Goal: Task Accomplishment & Management: Use online tool/utility

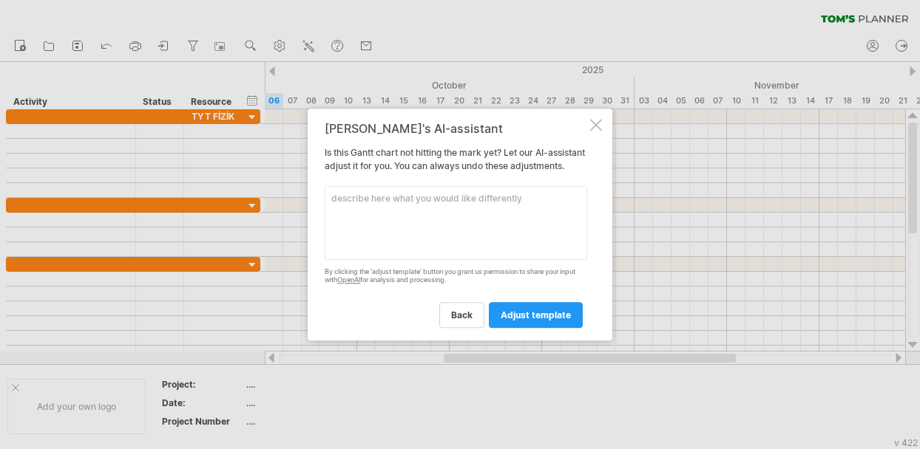
click at [591, 126] on div "[PERSON_NAME]'s AI-assistant Is this [PERSON_NAME] chart not hitting the mark y…" at bounding box center [460, 225] width 305 height 232
click at [593, 123] on div at bounding box center [596, 125] width 12 height 12
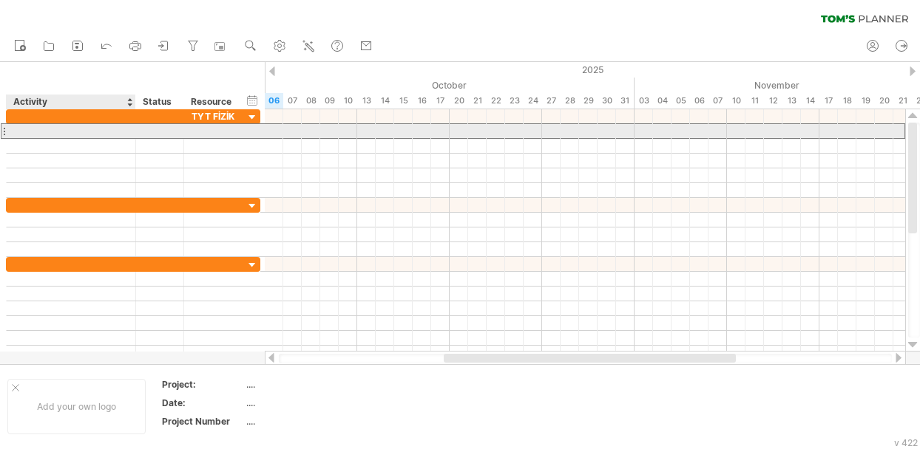
click at [16, 129] on div at bounding box center [71, 131] width 114 height 14
click at [4, 129] on div at bounding box center [4, 131] width 6 height 16
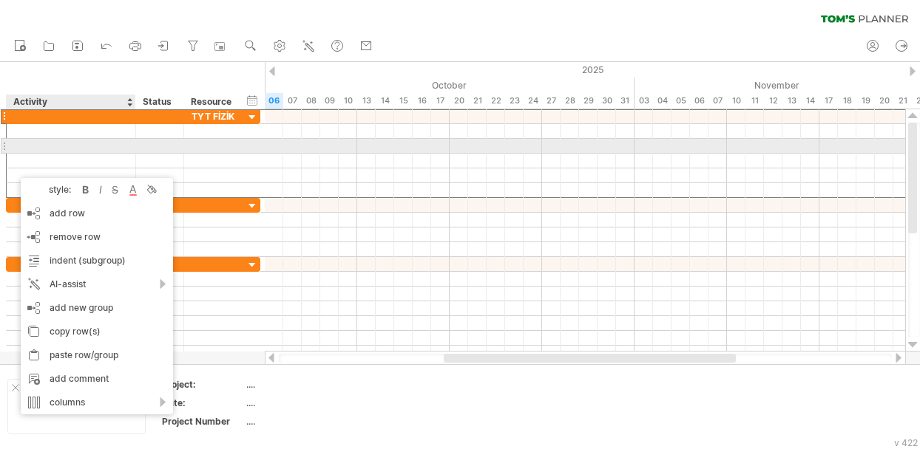
click at [72, 150] on div at bounding box center [71, 146] width 114 height 14
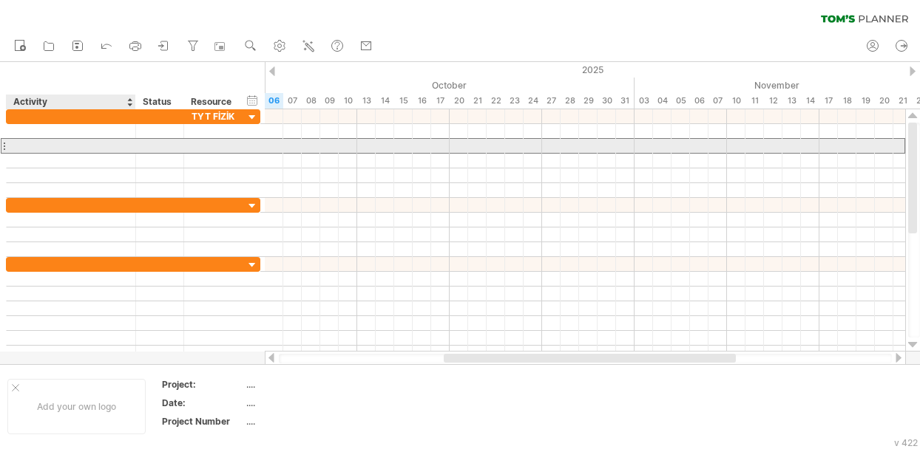
click at [72, 152] on input "text" at bounding box center [71, 146] width 114 height 14
click at [73, 143] on input "text" at bounding box center [71, 146] width 114 height 14
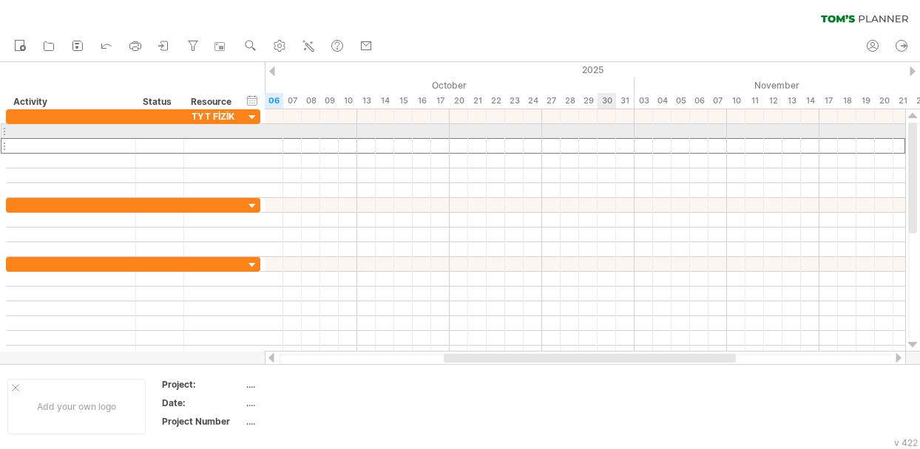
drag, startPoint x: 73, startPoint y: 143, endPoint x: 605, endPoint y: 138, distance: 531.6
click at [605, 138] on div "Trying to reach [DOMAIN_NAME] Connected again... 0% clear filter new" at bounding box center [460, 224] width 920 height 449
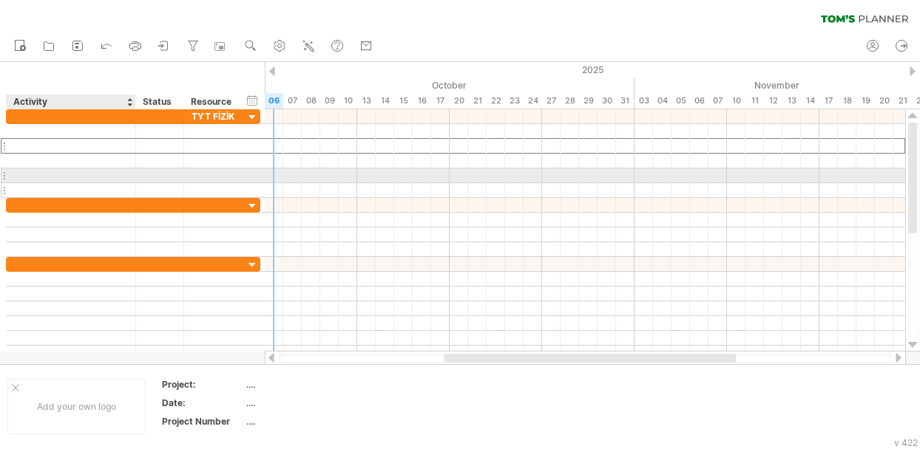
drag, startPoint x: 37, startPoint y: 143, endPoint x: 37, endPoint y: 184, distance: 41.4
click at [37, 184] on div "********* TYT FİZİK" at bounding box center [133, 153] width 254 height 89
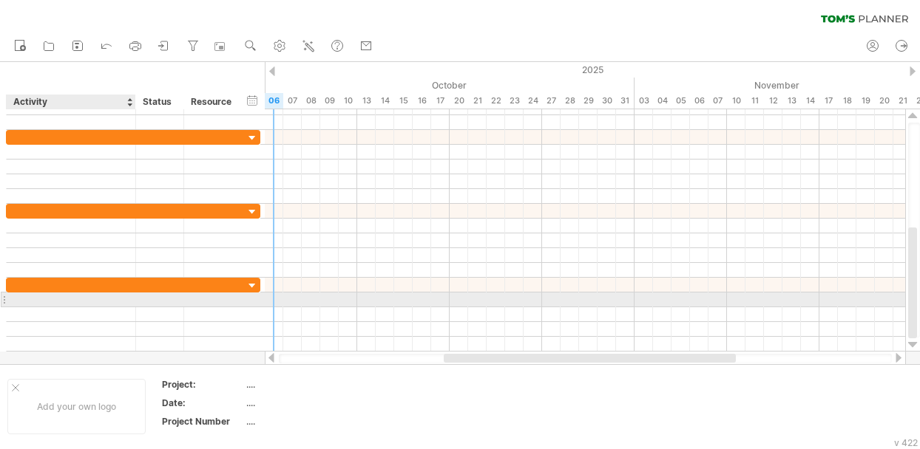
click at [82, 298] on div at bounding box center [71, 300] width 114 height 14
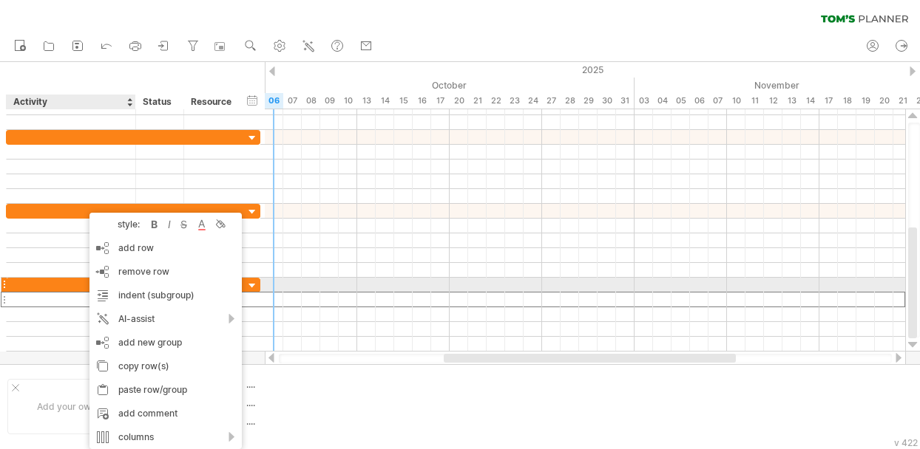
click at [78, 293] on div at bounding box center [71, 300] width 114 height 14
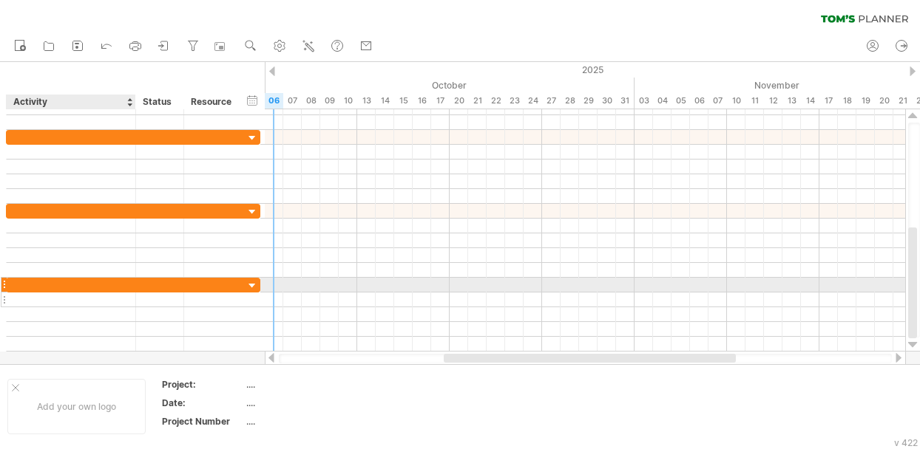
click at [78, 293] on input "text" at bounding box center [71, 300] width 114 height 14
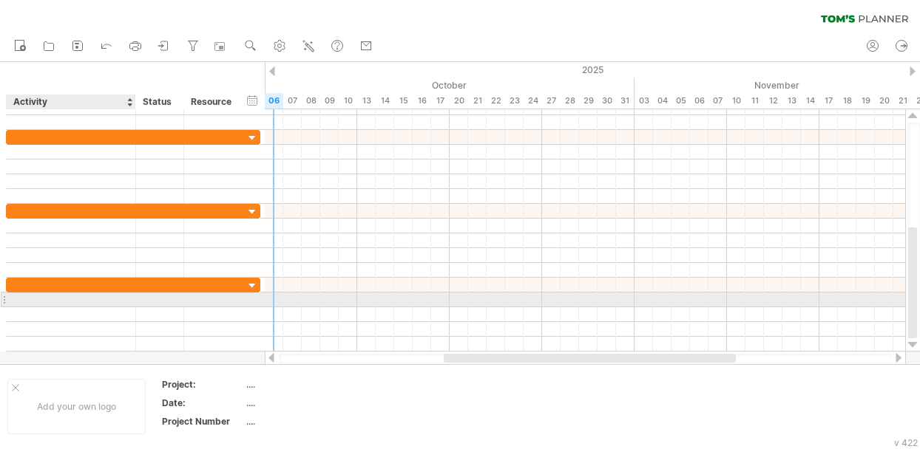
click at [80, 300] on input "text" at bounding box center [71, 300] width 114 height 14
click at [90, 300] on input "text" at bounding box center [71, 300] width 114 height 14
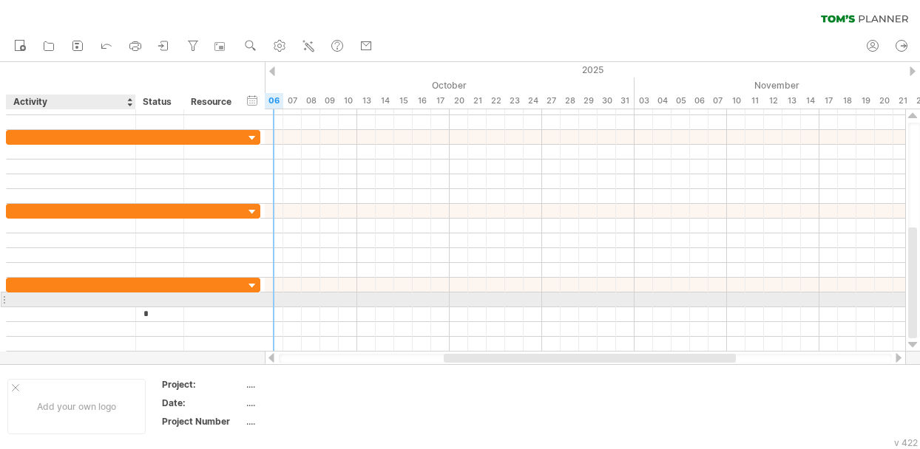
type input "**"
click at [158, 308] on input "**" at bounding box center [159, 315] width 33 height 14
